Goal: Information Seeking & Learning: Learn about a topic

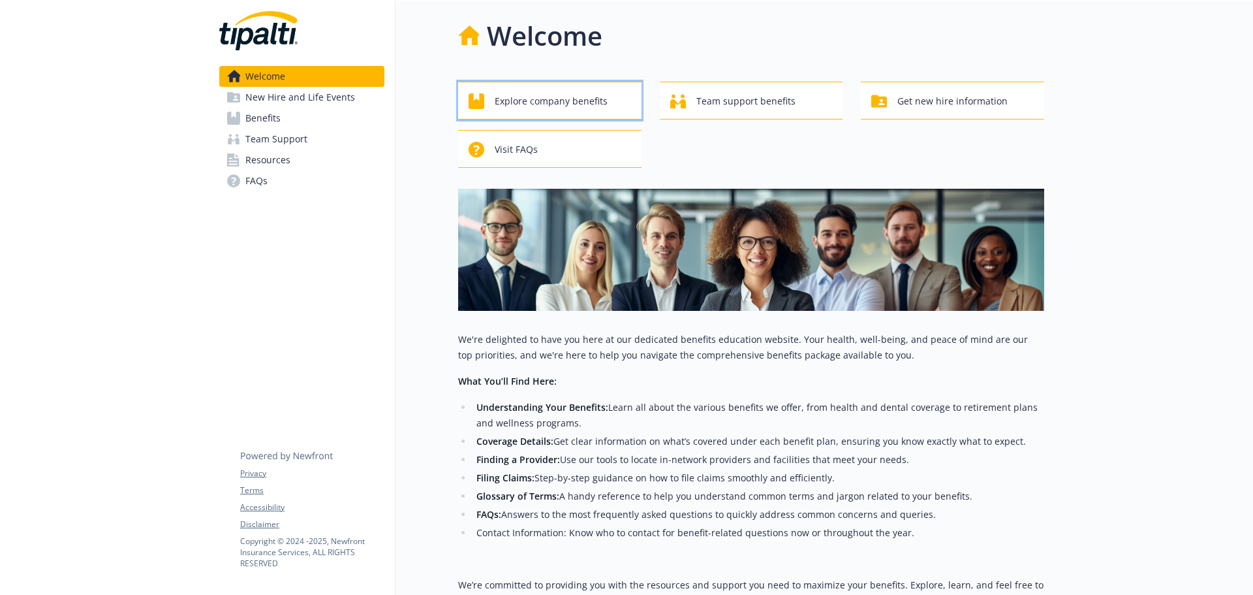
click at [597, 101] on span "Explore company benefits" at bounding box center [551, 101] width 113 height 25
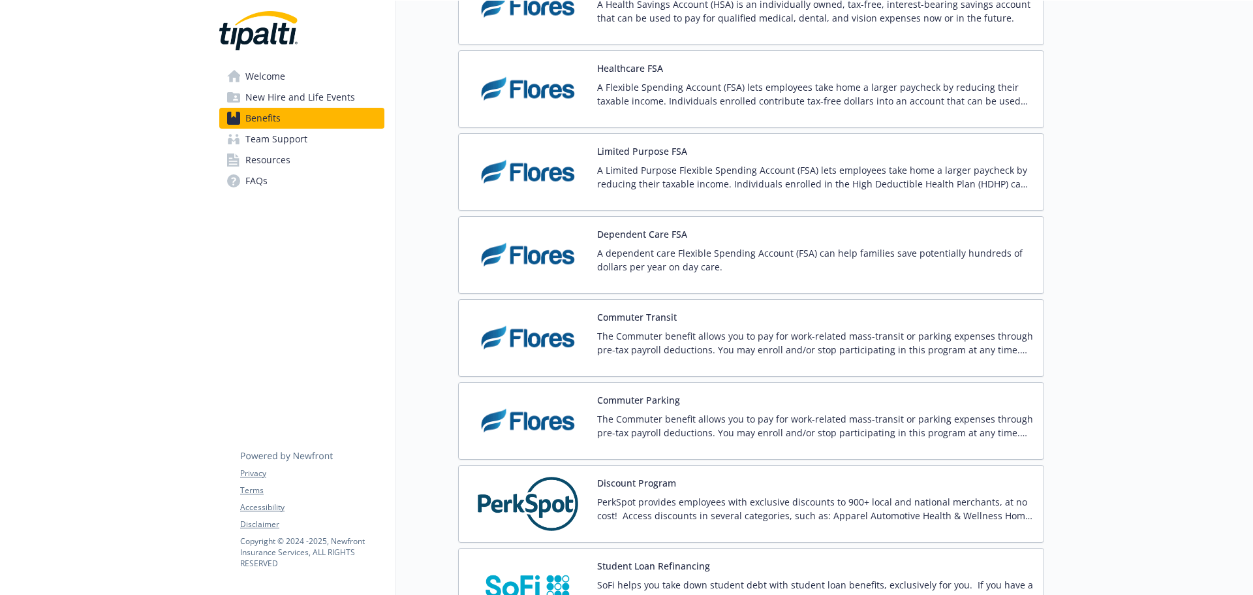
scroll to position [1632, 0]
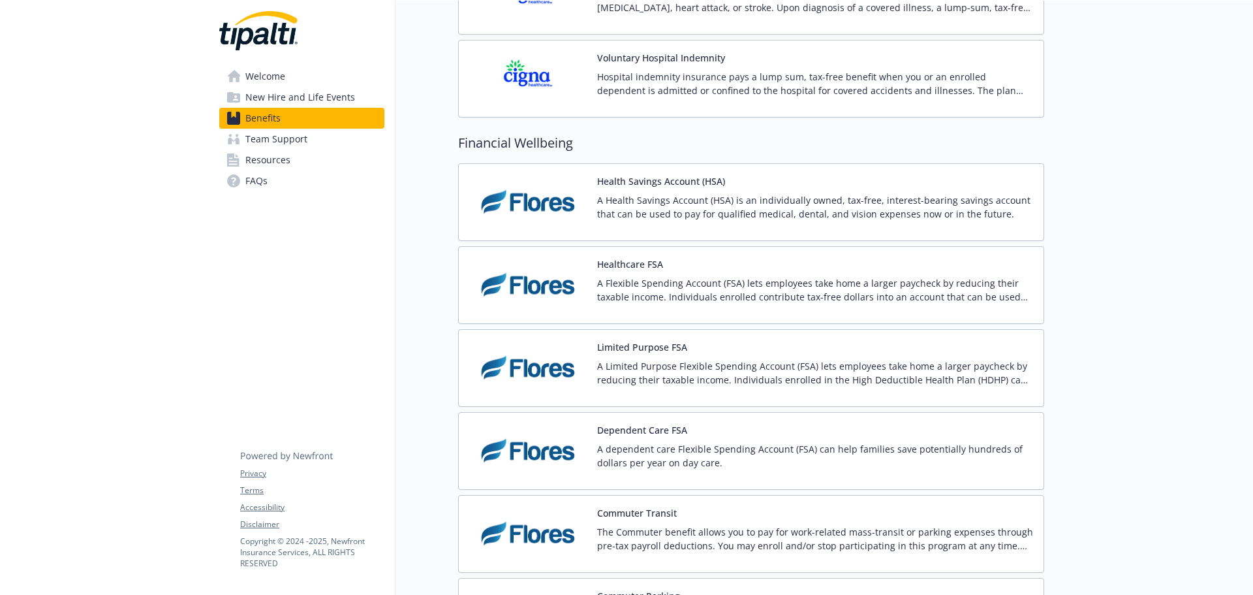
click at [668, 203] on p "A Health Savings Account (HSA) is an individually owned, tax-free, interest-bea…" at bounding box center [815, 206] width 436 height 27
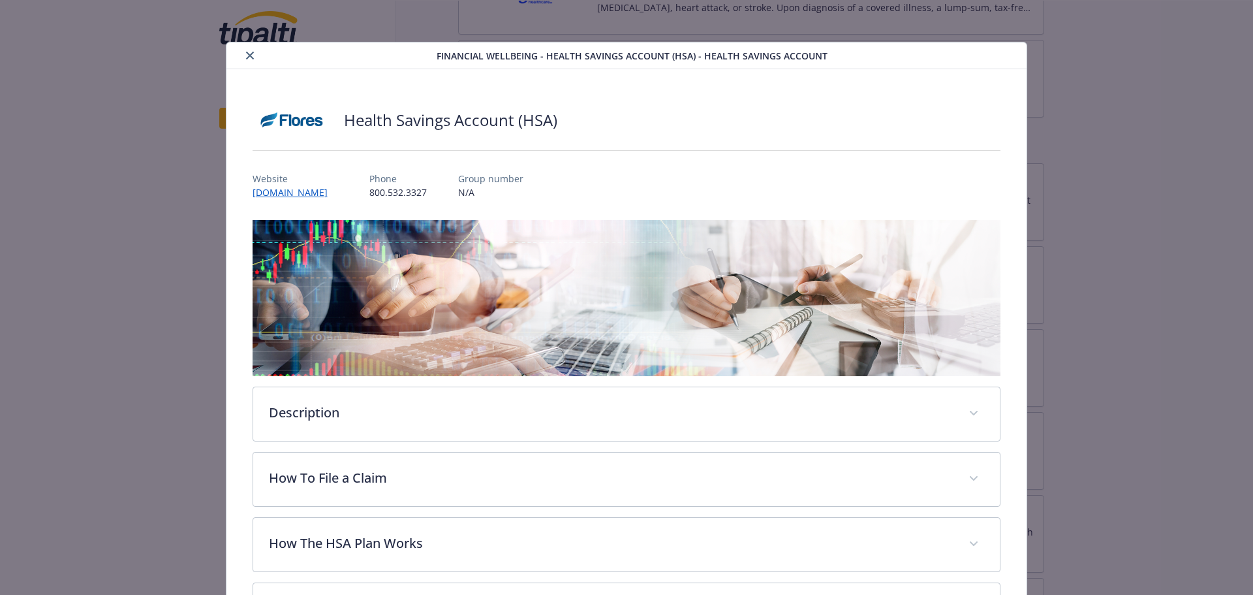
click at [253, 51] on button "close" at bounding box center [250, 56] width 16 height 16
